Goal: Information Seeking & Learning: Learn about a topic

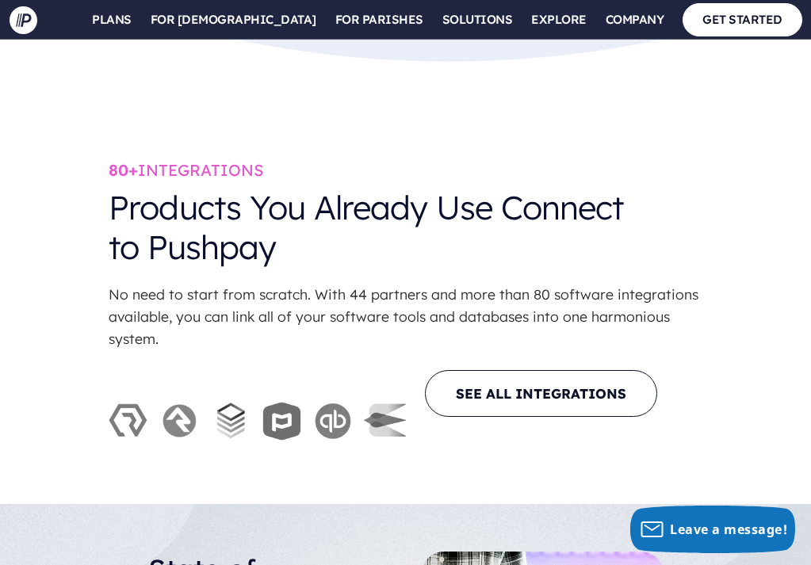
scroll to position [4093, 0]
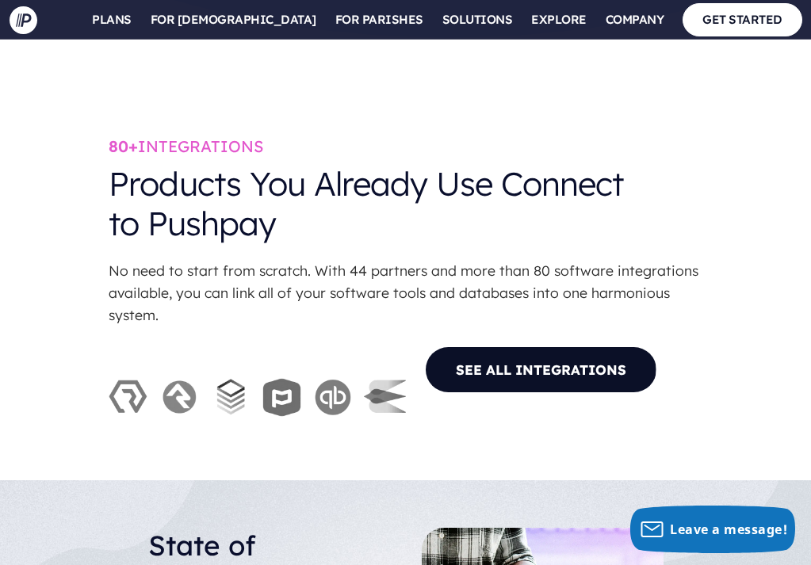
click at [502, 346] on link "SEE ALL INTEGRATIONS" at bounding box center [541, 369] width 232 height 47
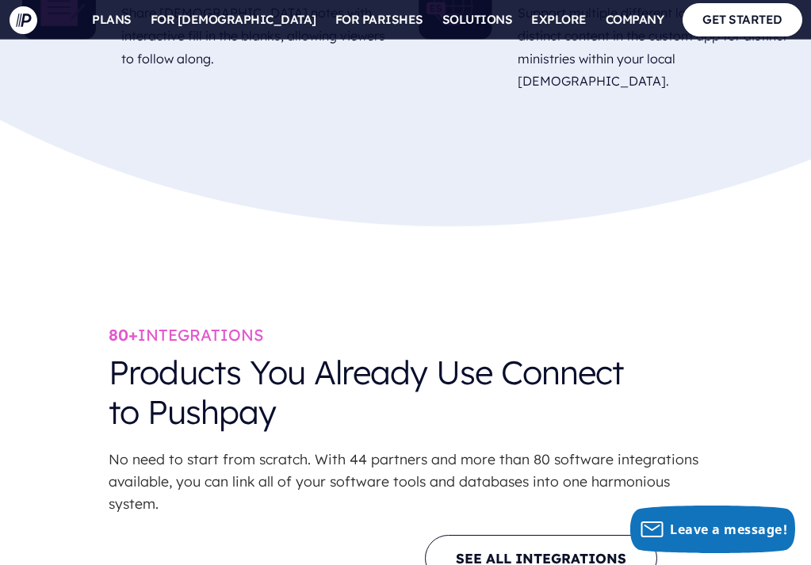
scroll to position [3906, 0]
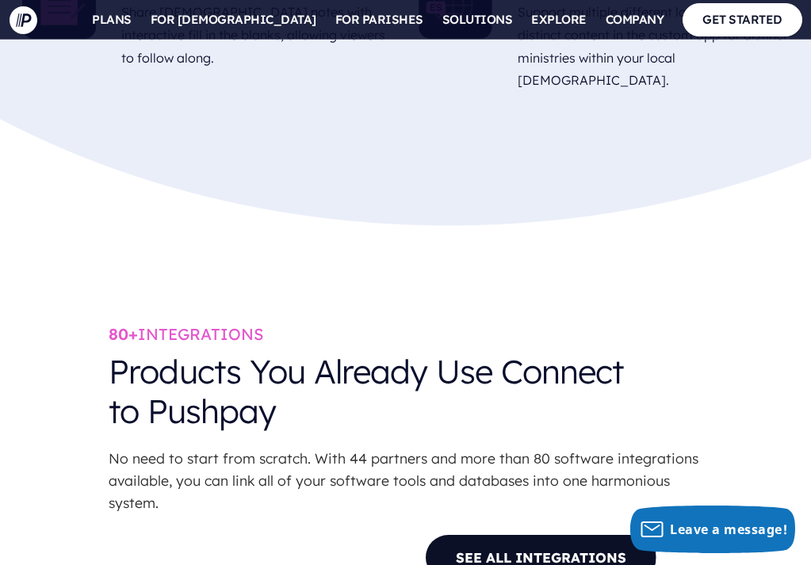
click at [560, 534] on link "SEE ALL INTEGRATIONS" at bounding box center [541, 557] width 232 height 47
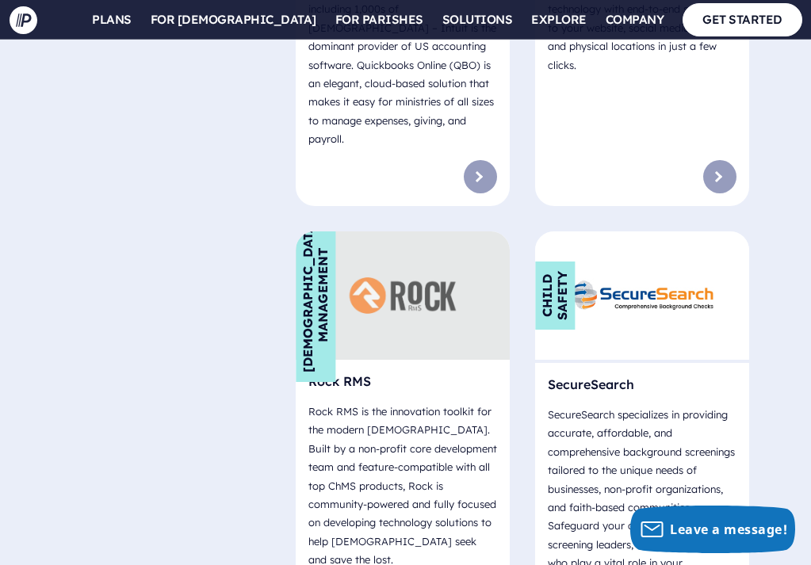
scroll to position [8360, 2]
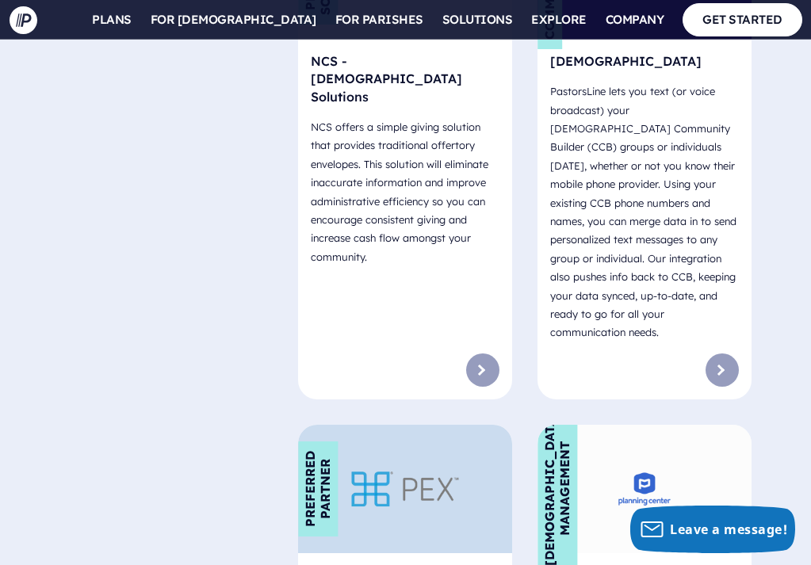
scroll to position [7494, 0]
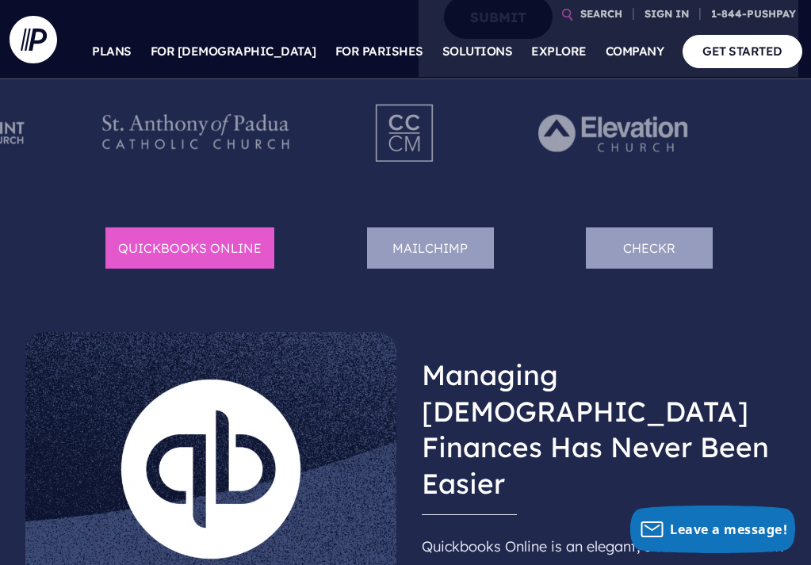
scroll to position [578, 0]
